Goal: Information Seeking & Learning: Learn about a topic

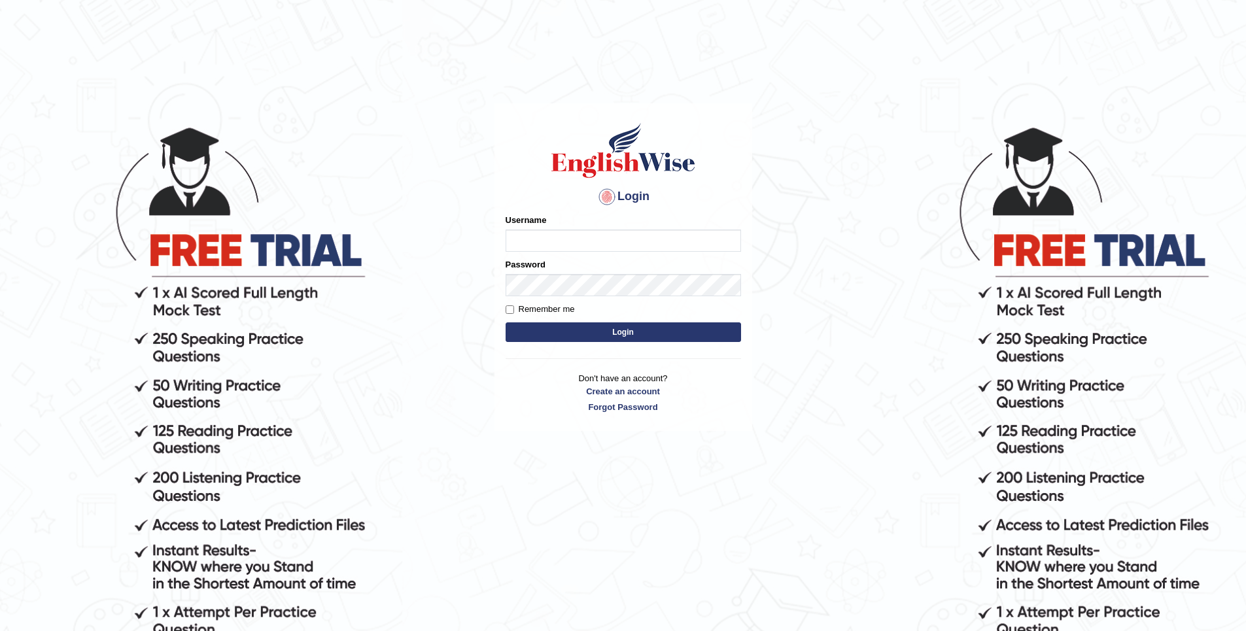
type input "Golden"
click at [564, 339] on button "Login" at bounding box center [624, 333] width 236 height 20
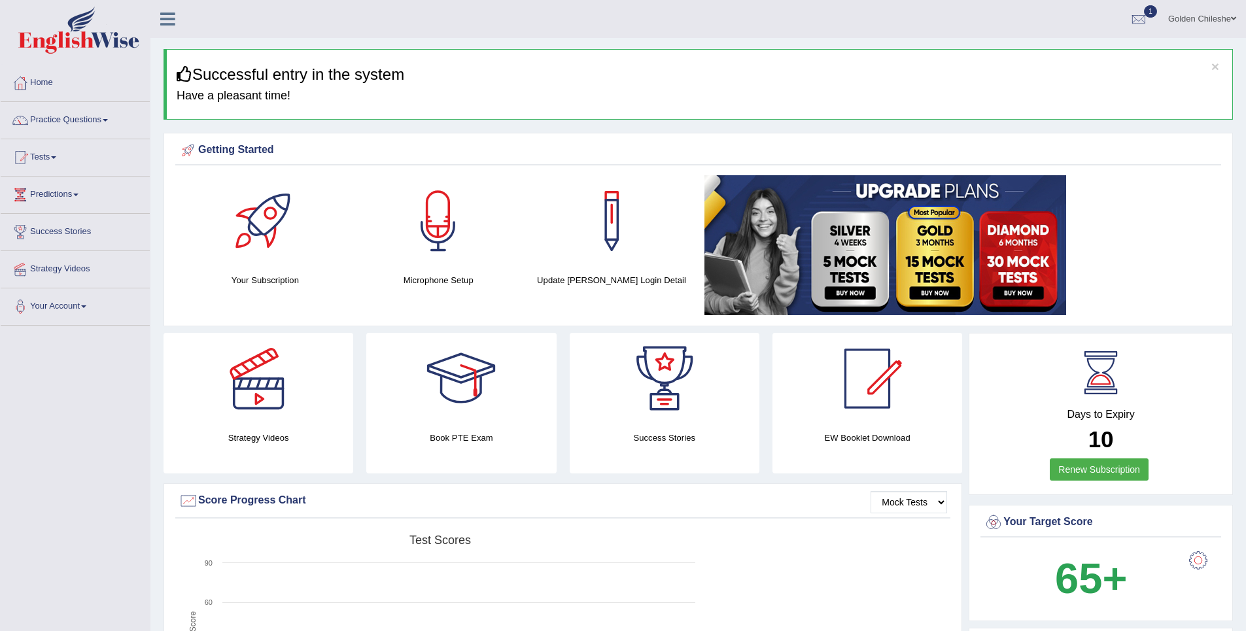
click at [59, 159] on link "Tests" at bounding box center [75, 155] width 149 height 33
click at [75, 187] on link "Take Practice Sectional Test" at bounding box center [85, 188] width 122 height 24
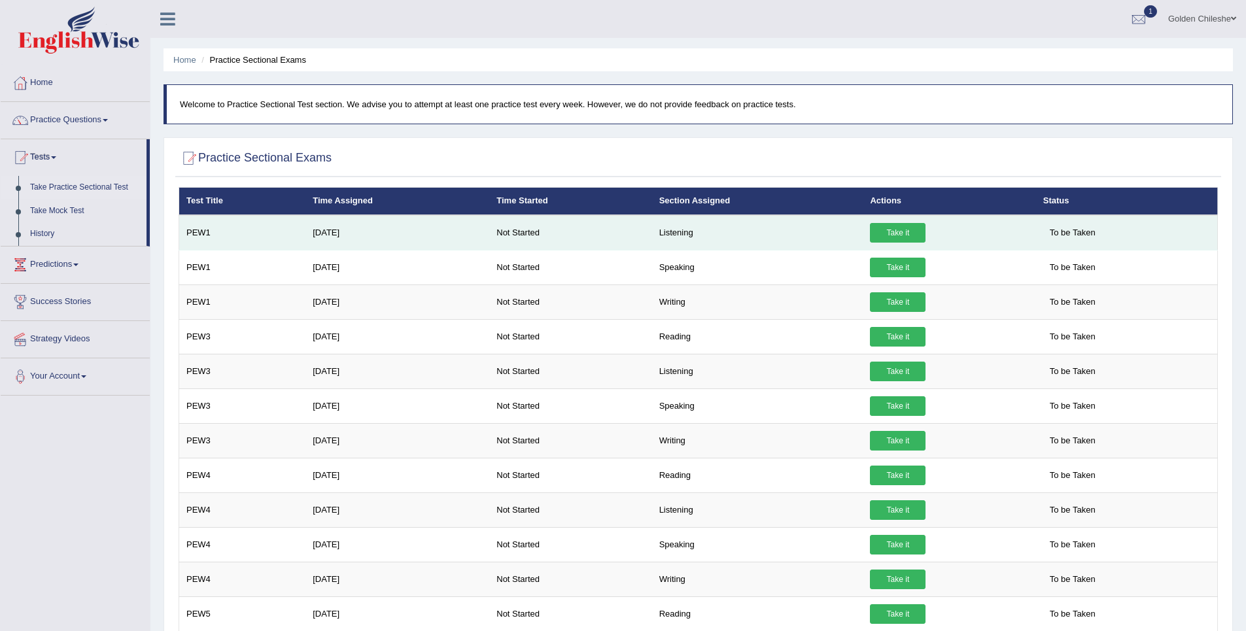
click at [893, 229] on link "Take it" at bounding box center [898, 233] width 56 height 20
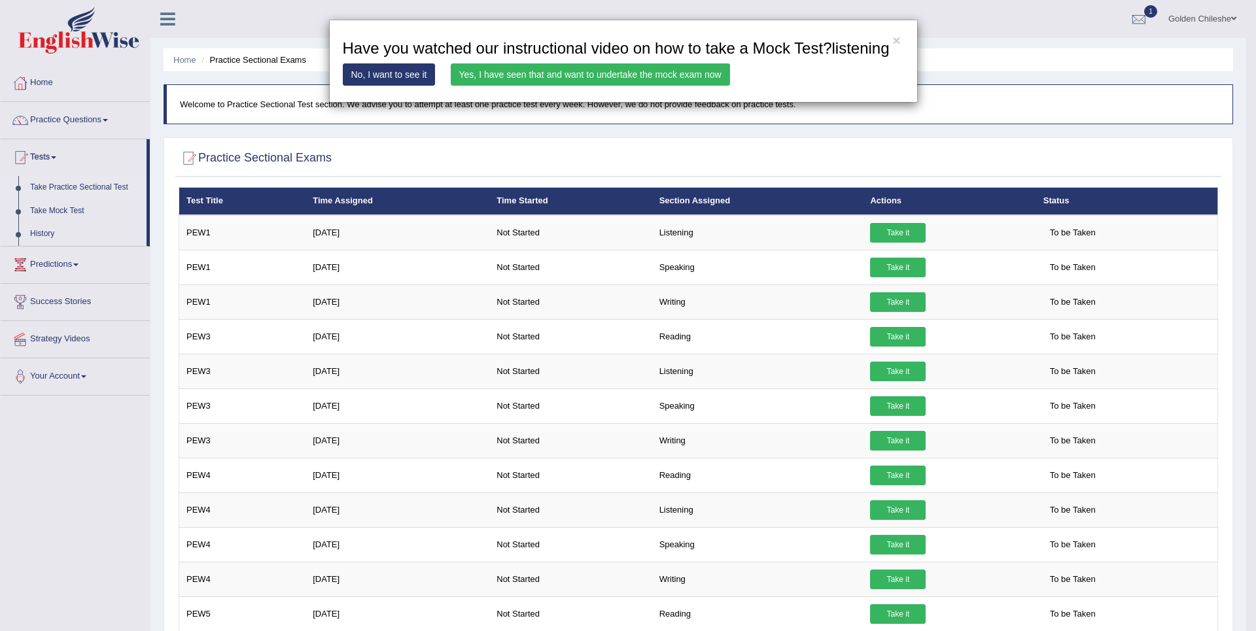
click at [625, 80] on link "Yes, I have seen that and want to undertake the mock exam now" at bounding box center [590, 74] width 279 height 22
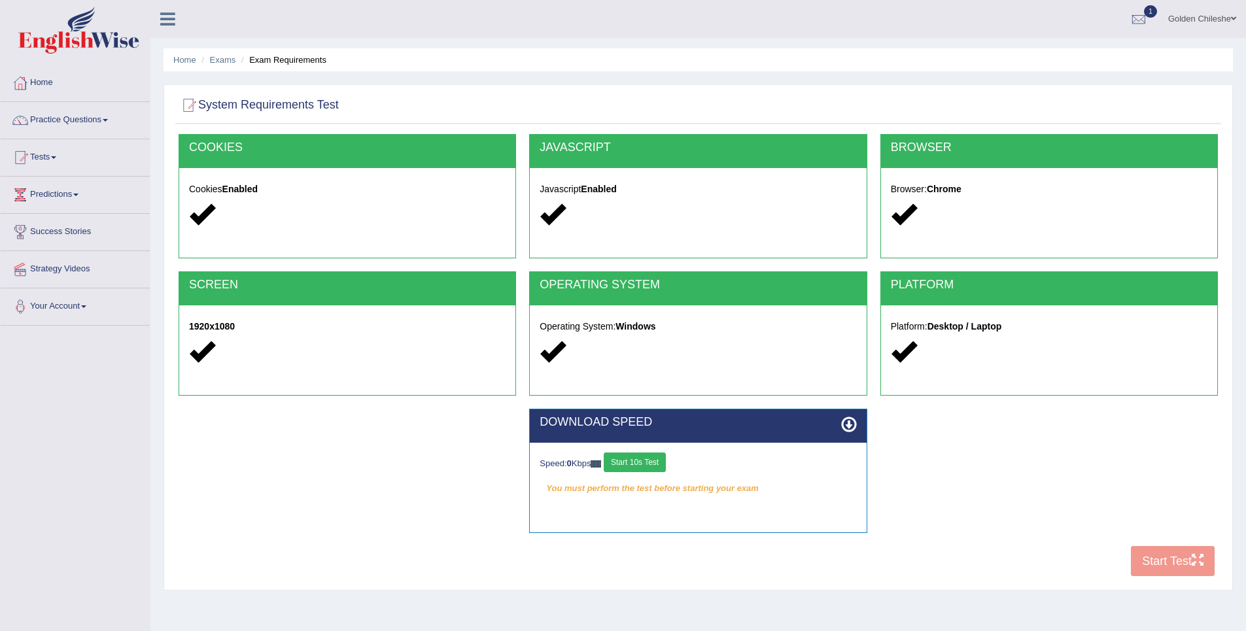
click at [658, 462] on button "Start 10s Test" at bounding box center [635, 463] width 62 height 20
click at [1149, 567] on button "Start Test" at bounding box center [1173, 561] width 84 height 30
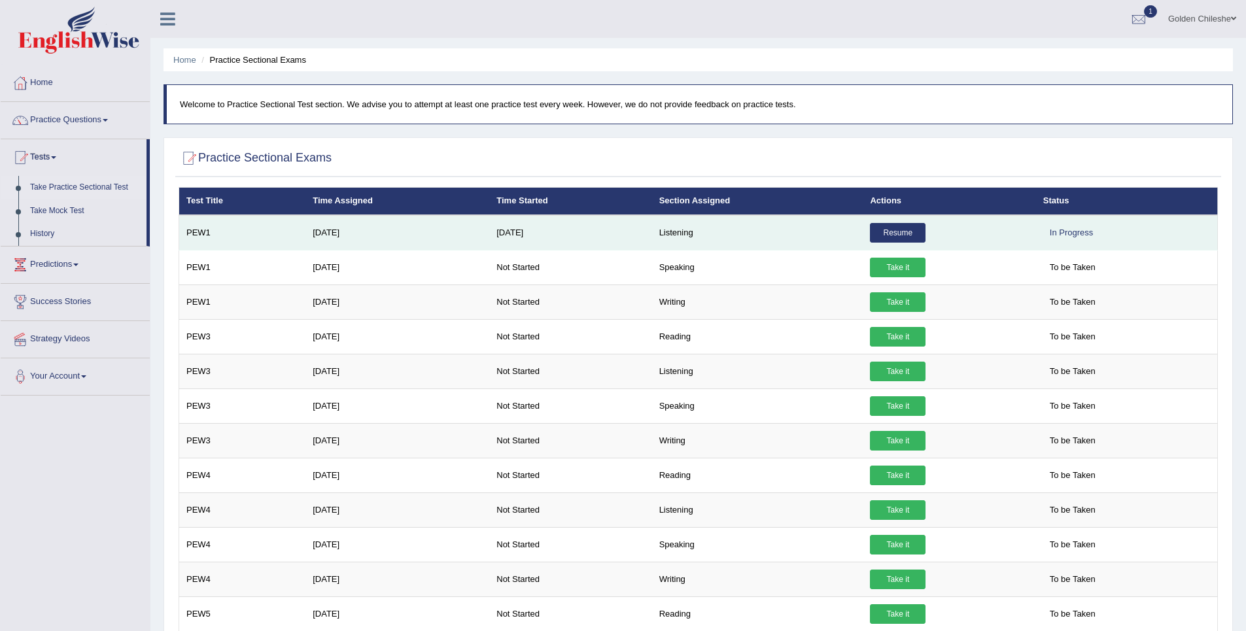
click at [896, 237] on link "Resume" at bounding box center [898, 233] width 56 height 20
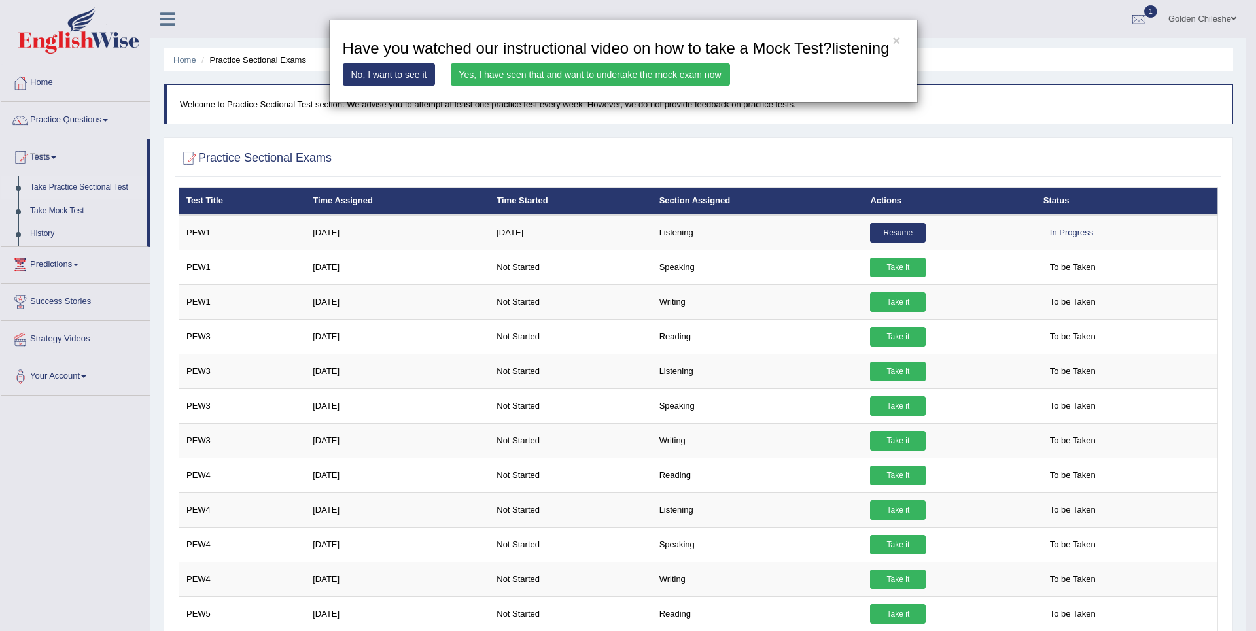
click at [586, 71] on link "Yes, I have seen that and want to undertake the mock exam now" at bounding box center [590, 74] width 279 height 22
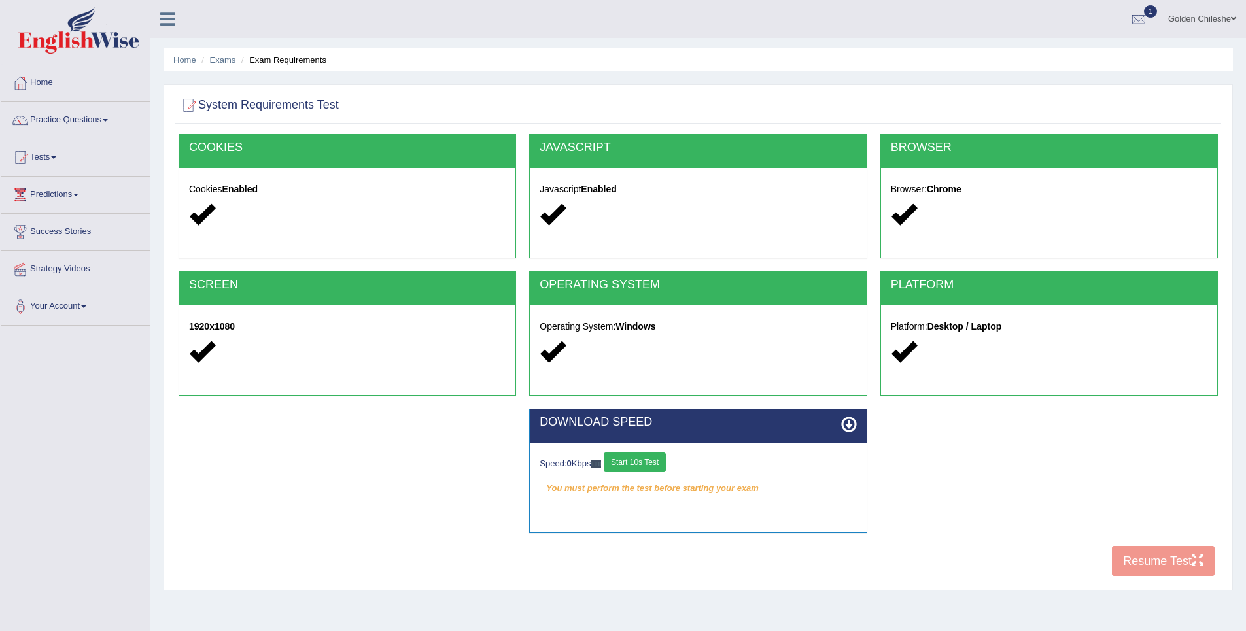
click at [658, 468] on button "Start 10s Test" at bounding box center [635, 463] width 62 height 20
click at [1155, 561] on button "Resume Test" at bounding box center [1163, 561] width 103 height 30
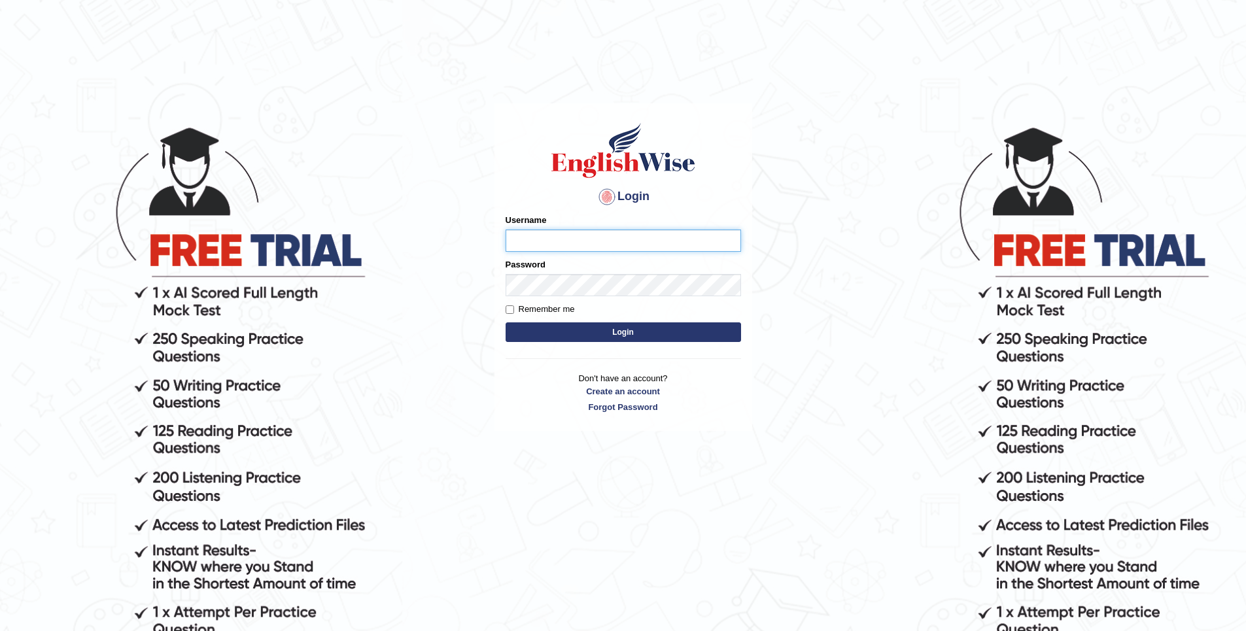
type input "Golden"
click at [626, 331] on button "Login" at bounding box center [624, 333] width 236 height 20
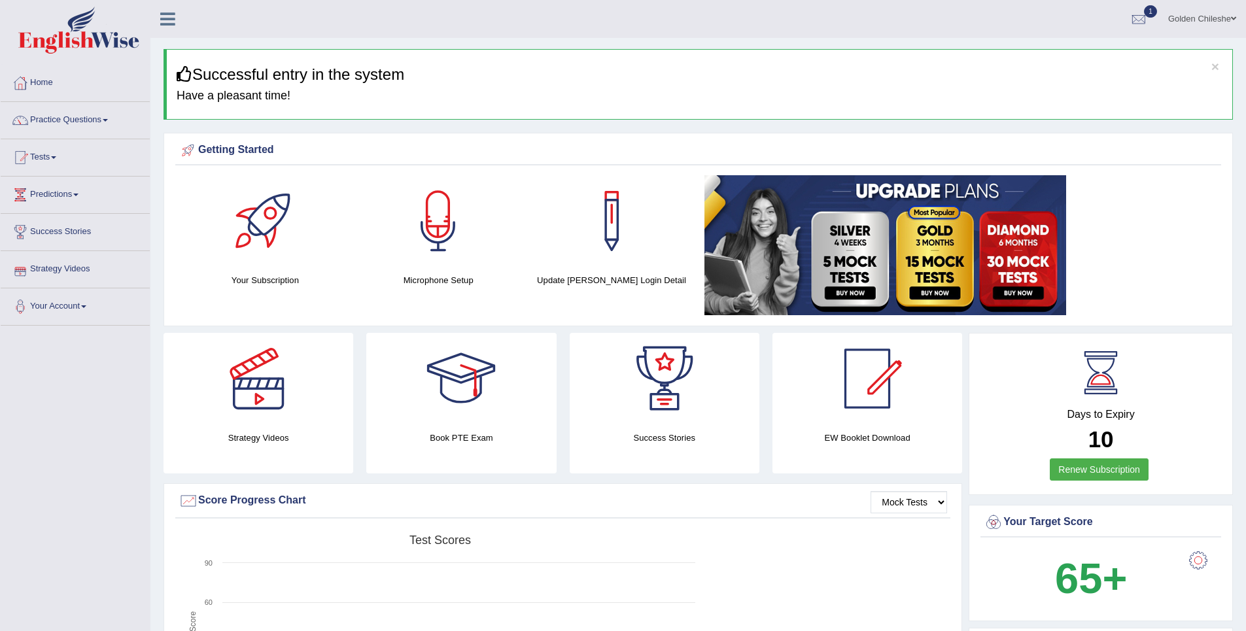
click at [79, 271] on link "Strategy Videos" at bounding box center [75, 267] width 149 height 33
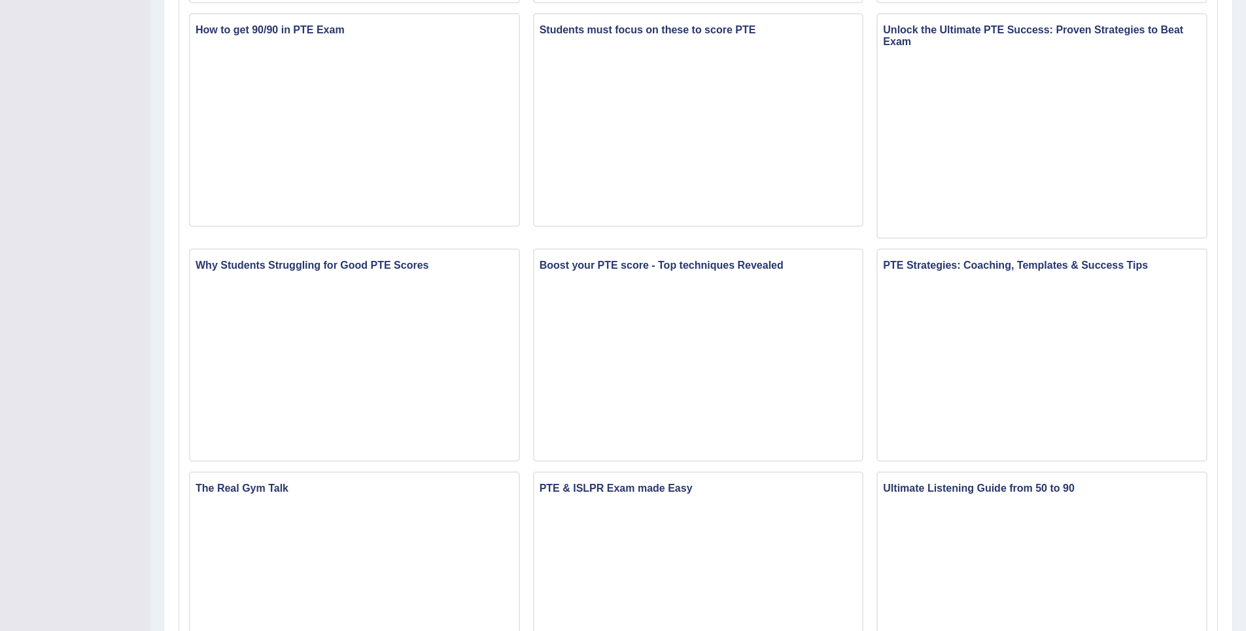
scroll to position [131, 0]
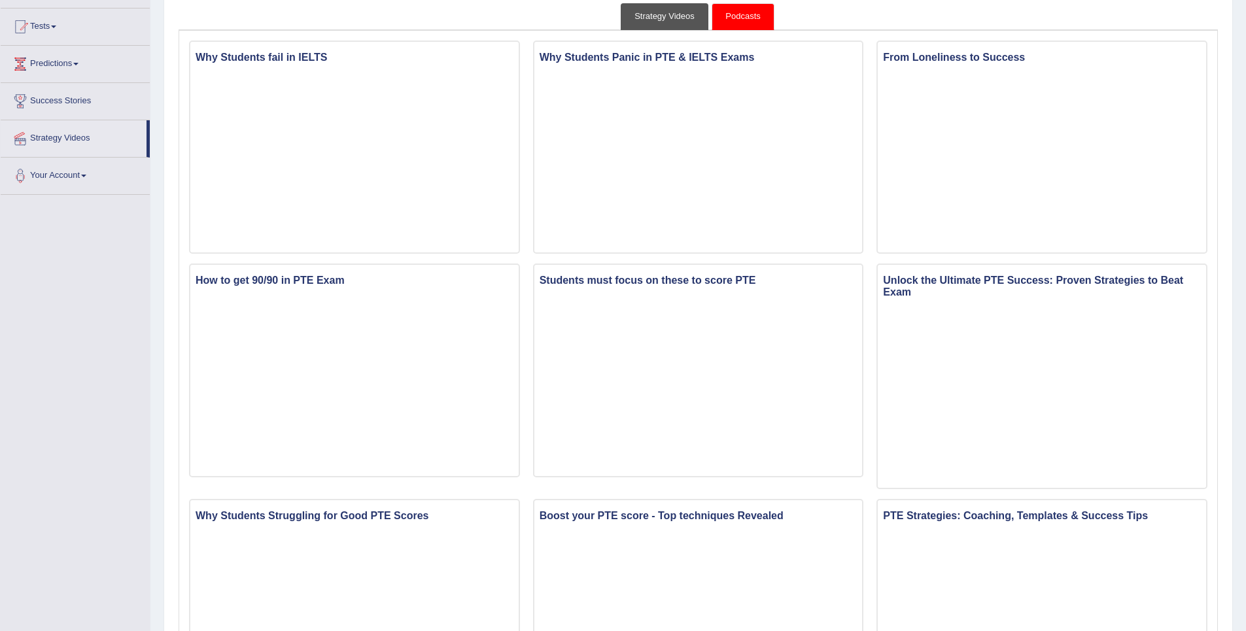
click at [637, 13] on link "Strategy Videos" at bounding box center [665, 16] width 88 height 27
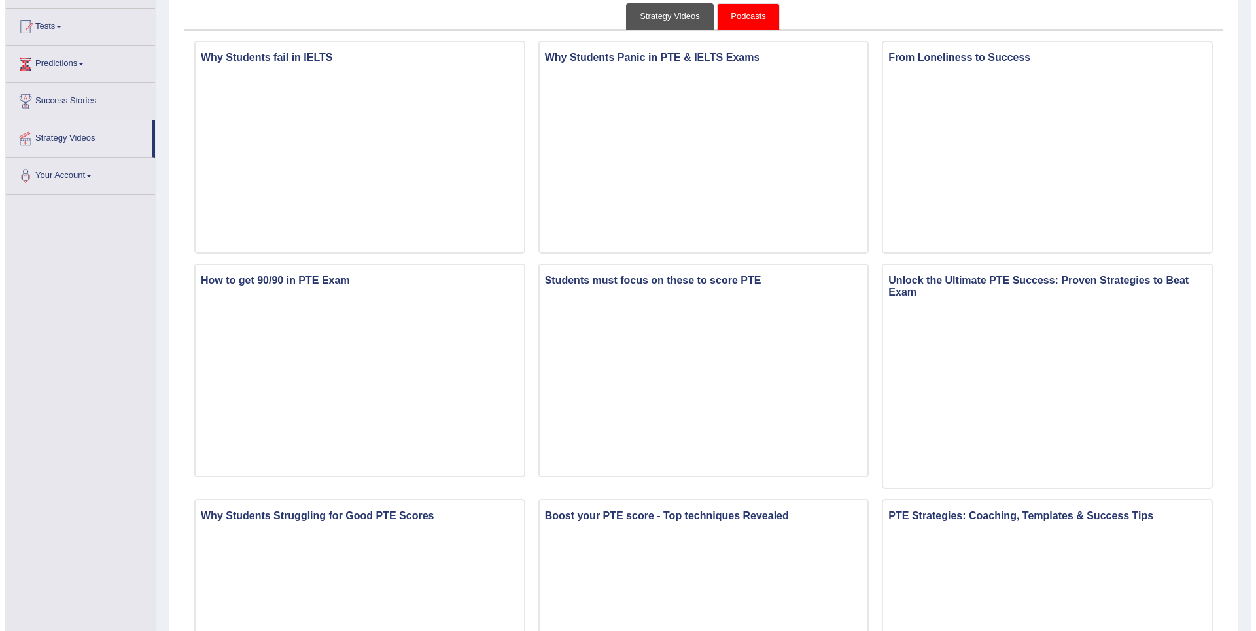
scroll to position [56, 0]
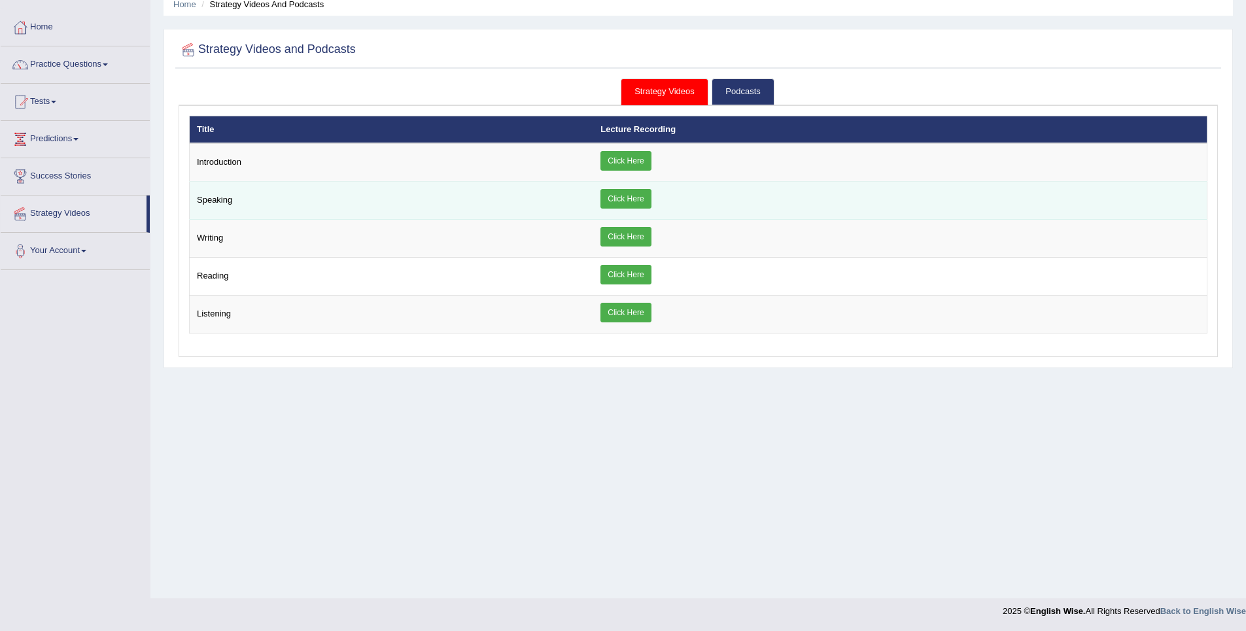
click at [650, 200] on link "Click Here" at bounding box center [626, 199] width 50 height 20
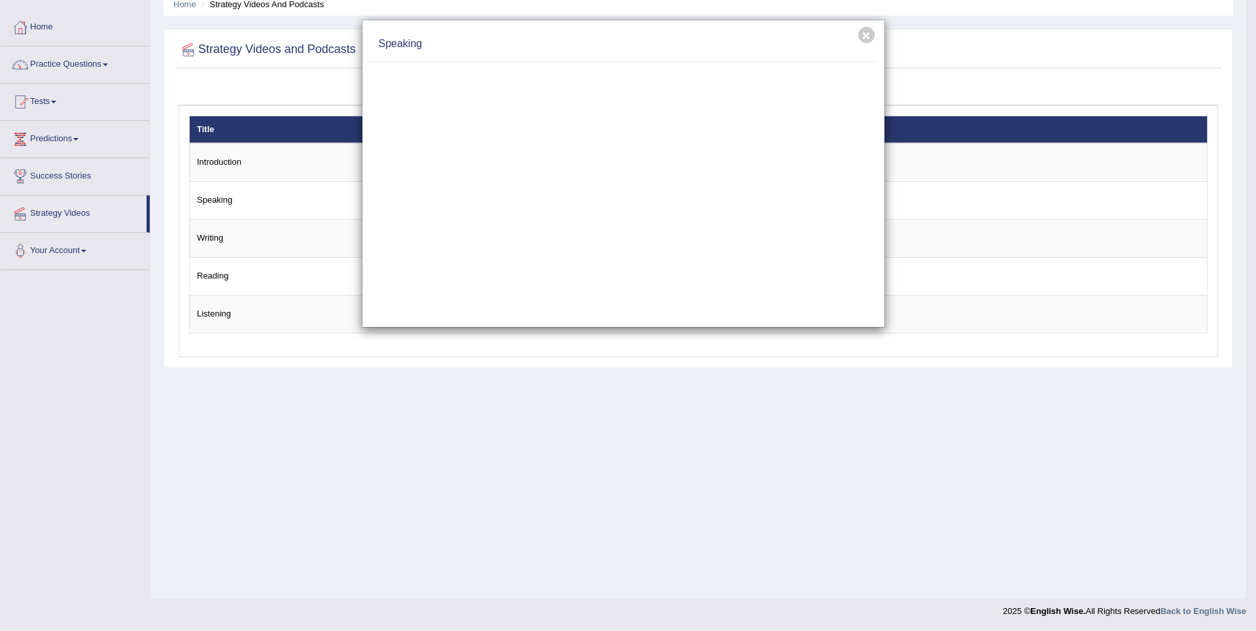
drag, startPoint x: 845, startPoint y: 575, endPoint x: 911, endPoint y: 623, distance: 81.0
